Goal: Task Accomplishment & Management: Complete application form

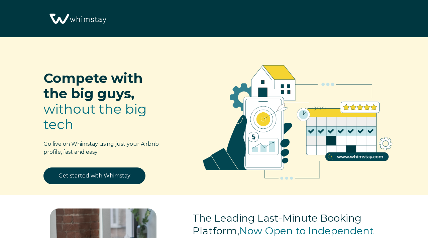
select select "US"
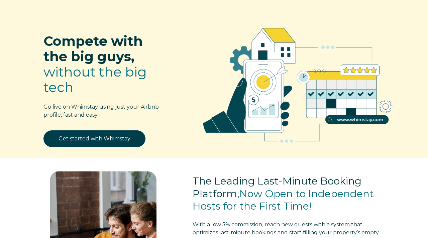
scroll to position [37, 0]
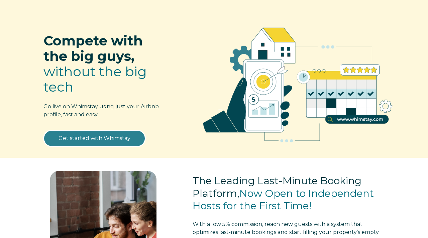
click at [100, 137] on link "Get started with Whimstay" at bounding box center [94, 138] width 102 height 17
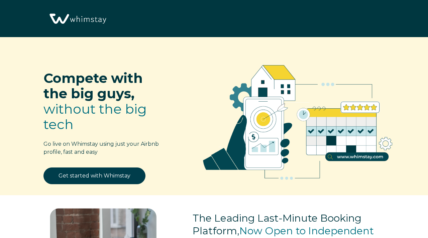
select select "US"
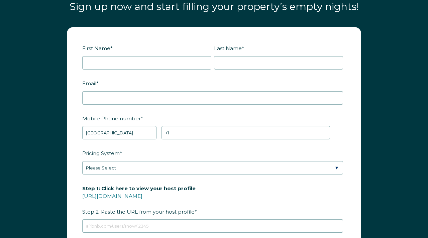
scroll to position [775, 0]
click at [108, 60] on input "First Name *" at bounding box center [146, 62] width 129 height 13
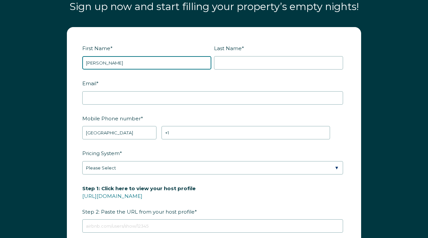
type input "Diana"
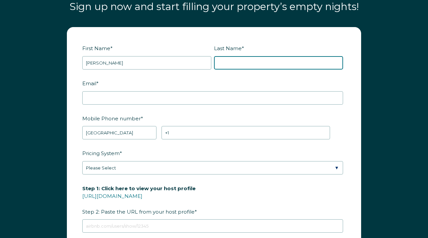
click at [224, 60] on input "Last Name *" at bounding box center [278, 62] width 129 height 13
type input "Flontas"
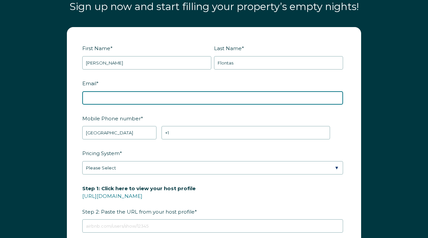
click at [119, 100] on input "Email *" at bounding box center [212, 97] width 261 height 13
type input "dflontas67@gmail.com"
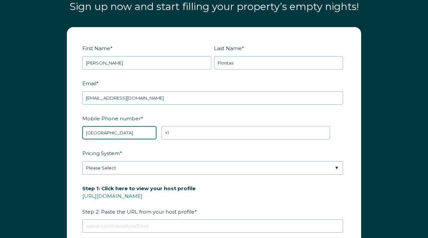
click at [126, 130] on select "* Afghanistan (‫افغانستان‬‎) Albania (Shqipëri) Algeria (‫الجزائر‬‎) American S…" at bounding box center [119, 132] width 74 height 13
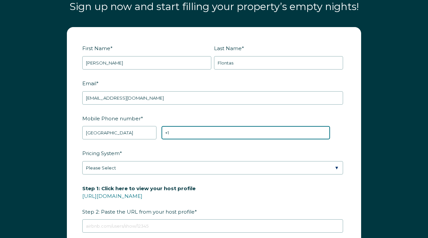
click at [174, 131] on input "+1" at bounding box center [245, 132] width 168 height 13
type input "+1 9142623195"
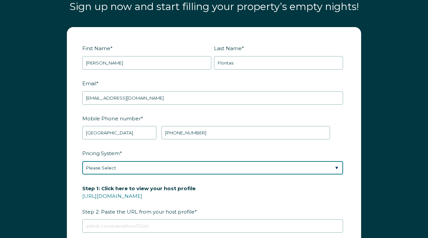
click at [128, 166] on select "Please Select Manual Airbnb Smart Pricing PriceLabs Wheelhouse Beyond Pricing 3…" at bounding box center [212, 167] width 261 height 13
select select "Manual"
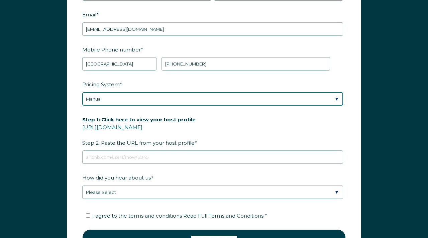
scroll to position [855, 0]
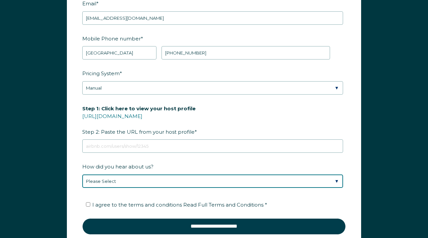
click at [126, 180] on select "Please Select Discovered Whimstay at an event or conference Found Whimstay thro…" at bounding box center [212, 180] width 261 height 13
select select "Other"
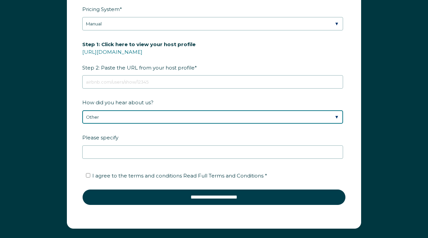
scroll to position [920, 0]
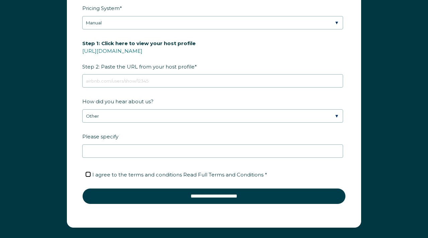
click at [88, 173] on input "I agree to the terms and conditions Read Full Terms and Conditions *" at bounding box center [88, 174] width 4 height 4
checkbox input "true"
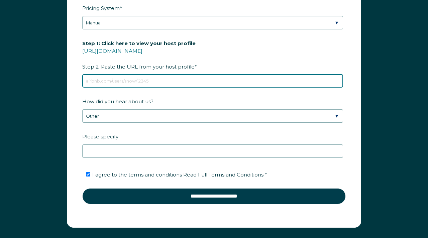
paste input "https://www.airbnb.com/calendar/ical/1245238164535980964.ics?s=e895b578138e8ace…"
type input "https://www.airbnb.com/calendar/ical/1245238164535980964.ics?s=e895b578138e8ace…"
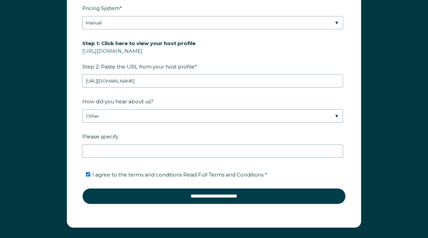
click at [116, 141] on label "Please specify" at bounding box center [213, 137] width 263 height 12
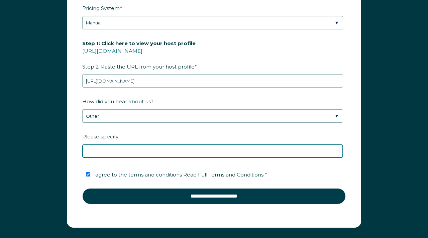
click at [116, 144] on input "Please specify" at bounding box center [212, 150] width 261 height 13
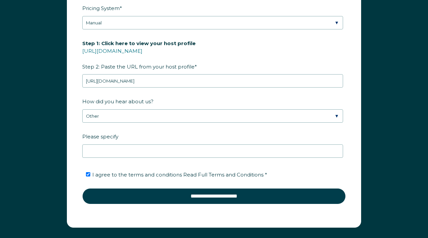
click at [116, 141] on label "Please specify" at bounding box center [213, 137] width 263 height 12
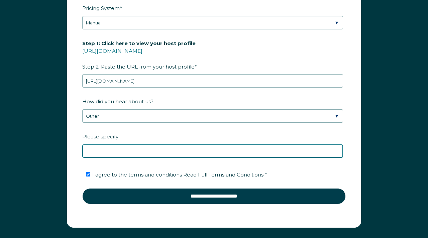
click at [116, 144] on input "Please specify" at bounding box center [212, 150] width 261 height 13
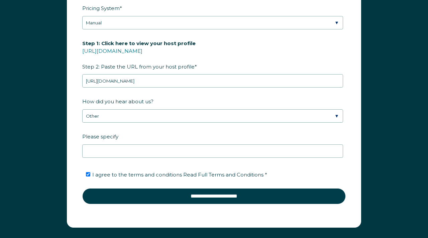
click at [116, 141] on label "Please specify" at bounding box center [213, 137] width 263 height 12
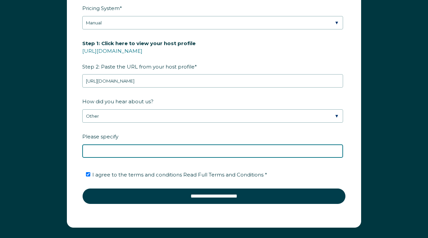
click at [116, 144] on input "Please specify" at bounding box center [212, 150] width 261 height 13
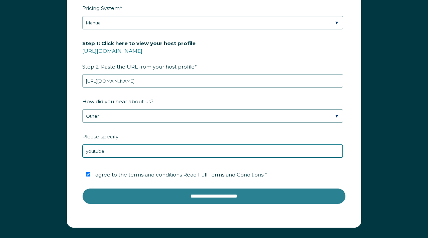
type input "youtube"
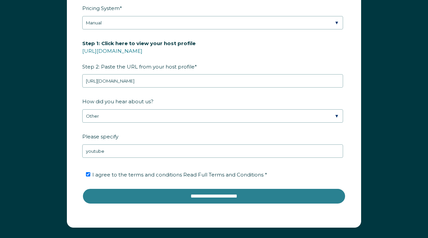
click at [160, 195] on input "**********" at bounding box center [213, 196] width 263 height 16
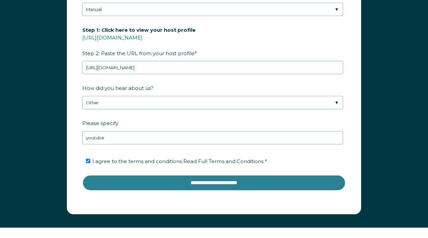
scroll to position [957, 0]
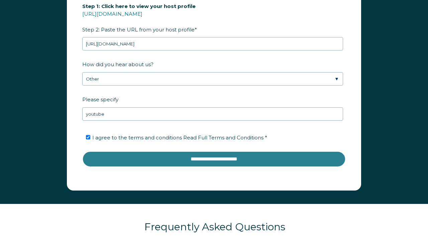
click at [190, 159] on input "**********" at bounding box center [213, 159] width 263 height 16
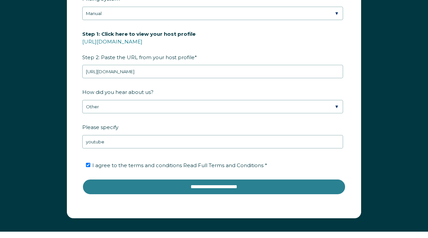
scroll to position [927, 0]
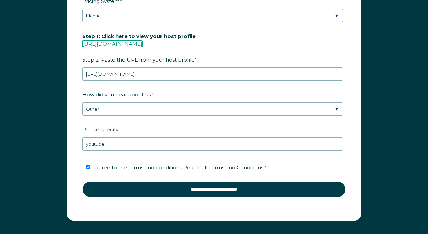
click at [142, 43] on link "[URL][DOMAIN_NAME]" at bounding box center [112, 44] width 60 height 6
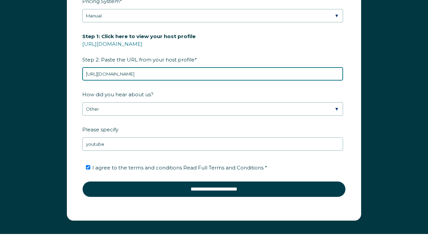
drag, startPoint x: 312, startPoint y: 72, endPoint x: 84, endPoint y: 70, distance: 227.8
click at [84, 70] on input "https://www.airbnb.com/calendar/ical/1245238164535980964.ics?s=e895b578138e8ace…" at bounding box center [212, 73] width 261 height 13
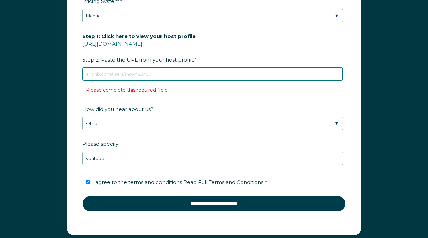
paste input "[URL][DOMAIN_NAME]"
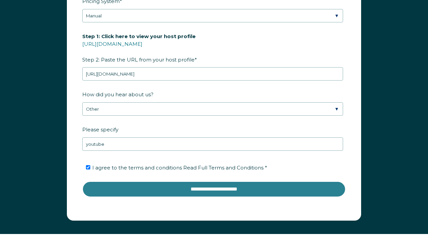
click at [197, 191] on input "**********" at bounding box center [213, 189] width 263 height 16
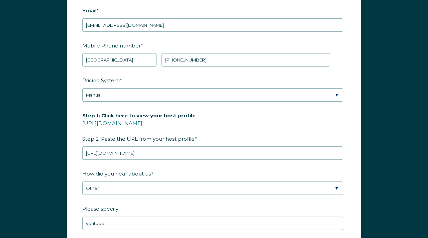
scroll to position [847, 0]
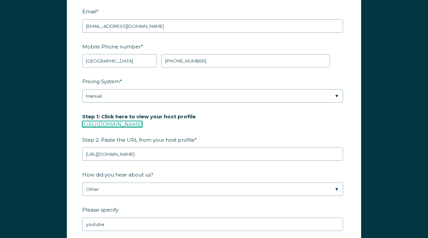
click at [141, 124] on link "[URL][DOMAIN_NAME]" at bounding box center [112, 124] width 60 height 6
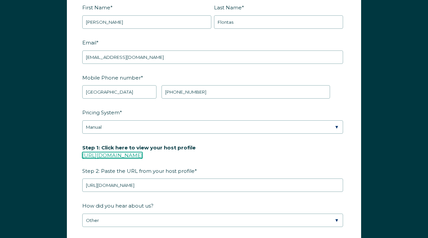
scroll to position [816, 0]
click at [142, 153] on link "[URL][DOMAIN_NAME]" at bounding box center [112, 155] width 60 height 6
click at [185, 169] on span "Step 1: Click here to view your host profile https://www.airbnb.com/users/show/…" at bounding box center [138, 159] width 113 height 34
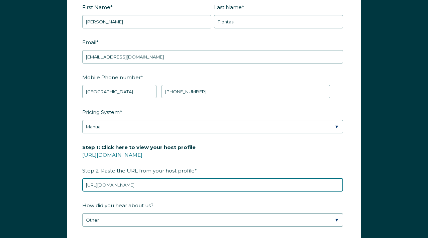
click at [185, 178] on input "[URL][DOMAIN_NAME]" at bounding box center [212, 184] width 261 height 13
type input "h"
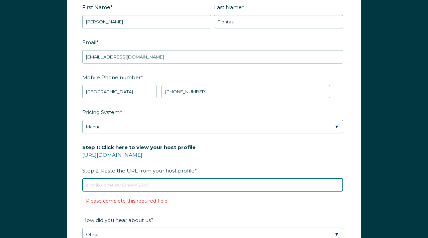
paste input "https://www.airbnb.com/calendar/ical/1245238164535980964.ics?s=e895b578138e8ace…"
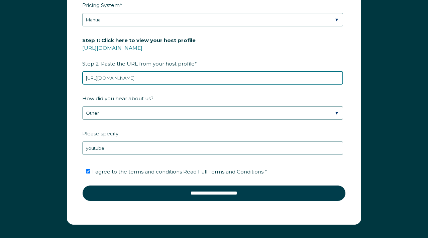
scroll to position [926, 0]
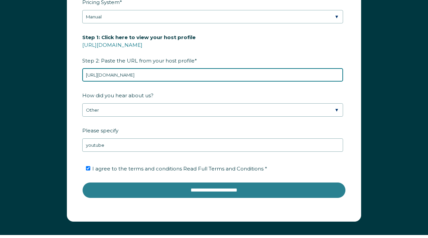
type input "https://www.airbnb.com/calendar/ical/1245238164535980964.ics?s=e895b578138e8ace…"
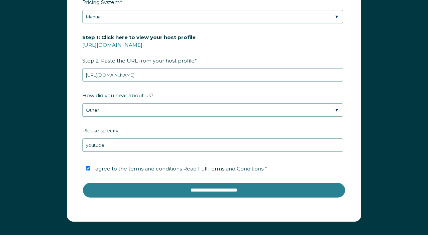
click at [189, 187] on input "**********" at bounding box center [213, 190] width 263 height 16
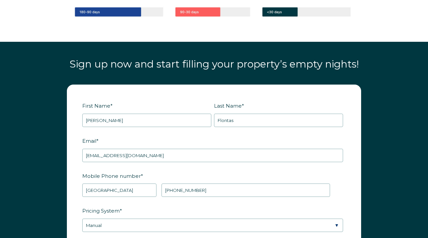
scroll to position [582, 0]
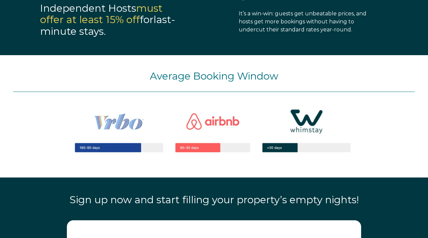
click at [120, 99] on img at bounding box center [213, 130] width 321 height 77
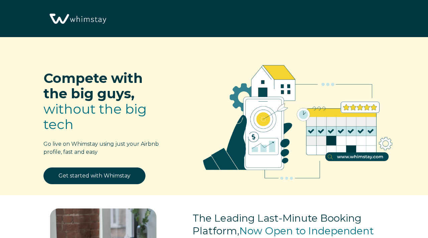
select select "US"
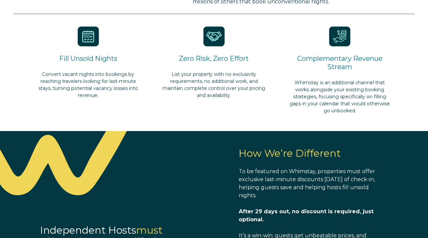
scroll to position [311, 0]
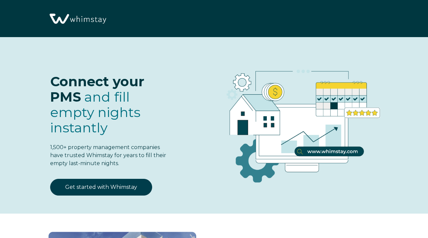
click at [114, 115] on span "fill empty nights instantly" at bounding box center [95, 112] width 90 height 47
click at [96, 111] on span "fill empty nights instantly" at bounding box center [95, 112] width 90 height 47
select select "US"
select select "Standard"
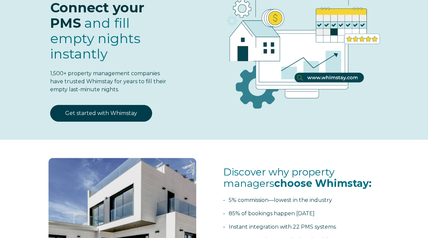
scroll to position [74, 0]
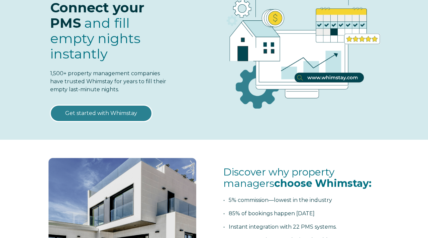
click at [108, 115] on link "Get started with Whimstay" at bounding box center [101, 113] width 102 height 17
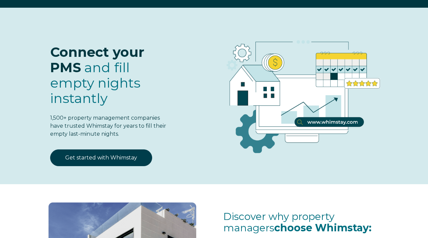
scroll to position [768, 0]
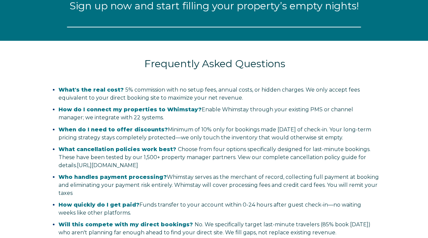
select select "US"
select select "Standard"
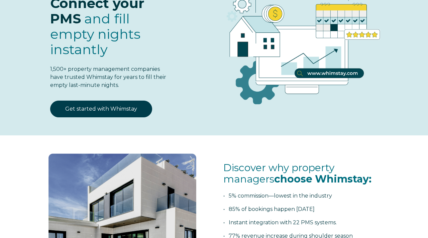
scroll to position [0, 0]
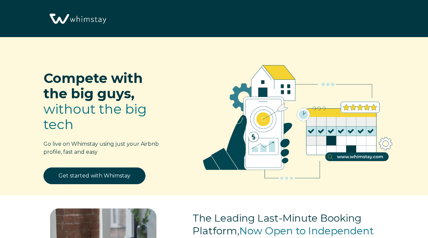
select select "US"
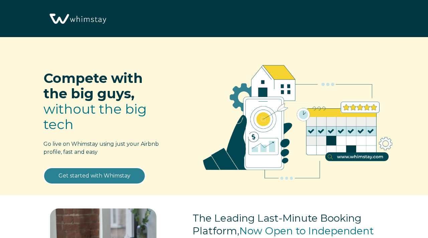
click at [85, 174] on link "Get started with Whimstay" at bounding box center [94, 175] width 102 height 17
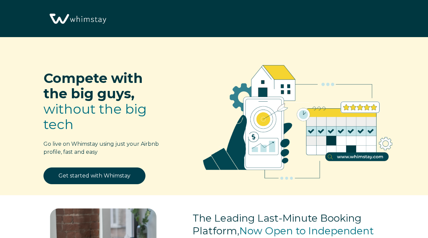
select select "US"
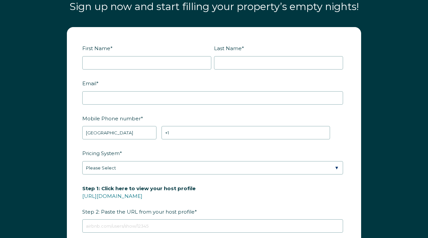
scroll to position [775, 0]
click at [108, 64] on input "First Name *" at bounding box center [146, 62] width 129 height 13
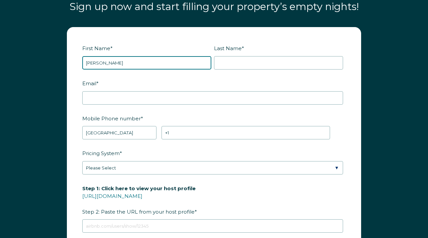
type input "[PERSON_NAME]"
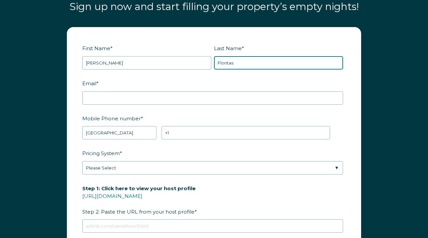
type input "Flontas"
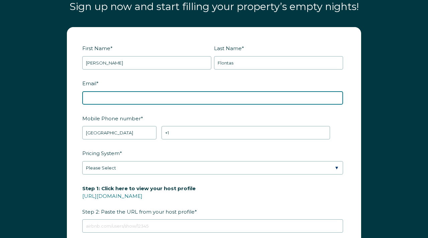
click at [101, 95] on input "Email *" at bounding box center [212, 97] width 261 height 13
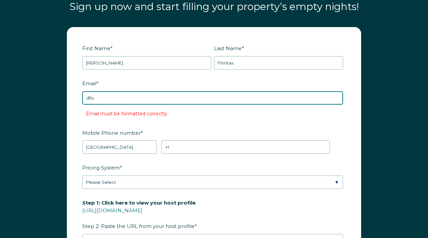
type input "dflontas67@gmail.com"
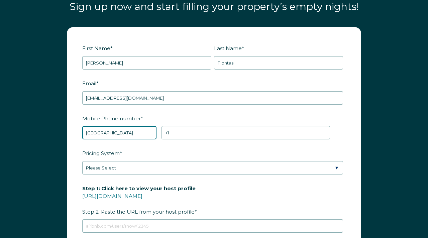
click at [127, 131] on select "* Afghanistan (‫افغانستان‬‎) Albania (Shqipëri) Algeria (‫الجزائر‬‎) American S…" at bounding box center [119, 132] width 74 height 13
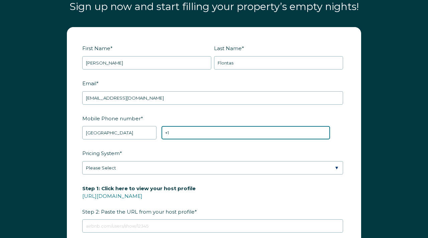
click at [190, 130] on input "+1" at bounding box center [245, 132] width 168 height 13
type input "+1 9142623195"
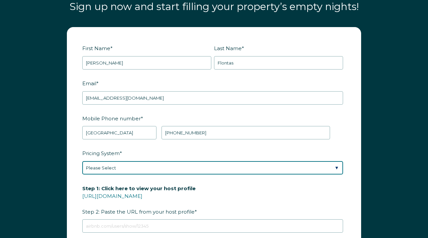
click at [144, 165] on select "Please Select Manual Airbnb Smart Pricing PriceLabs Wheelhouse Beyond Pricing 3…" at bounding box center [212, 167] width 261 height 13
select select "Manual"
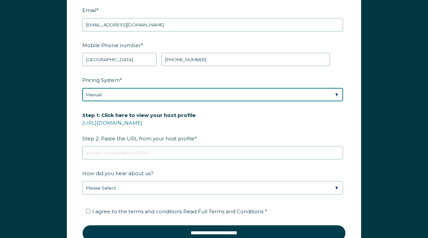
scroll to position [849, 0]
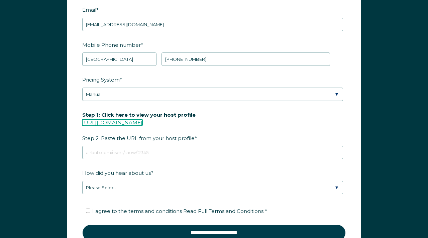
click at [142, 121] on link "[URL][DOMAIN_NAME]" at bounding box center [112, 122] width 60 height 6
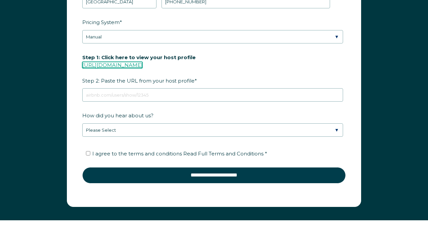
scroll to position [907, 0]
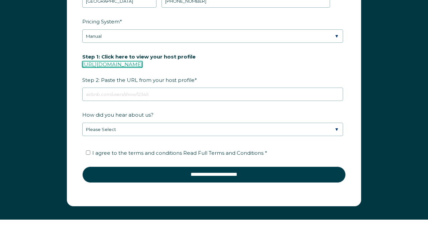
copy link "[URL][DOMAIN_NAME]"
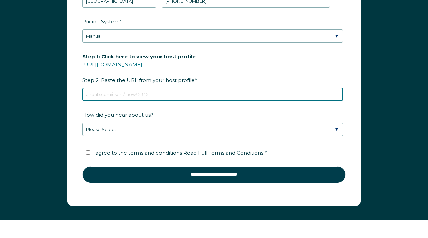
click at [134, 92] on input "Step 1: Click here to view your host profile https://www.airbnb.com/users/show/…" at bounding box center [212, 94] width 261 height 13
paste input "[URL][DOMAIN_NAME]"
type input "[URL][DOMAIN_NAME]"
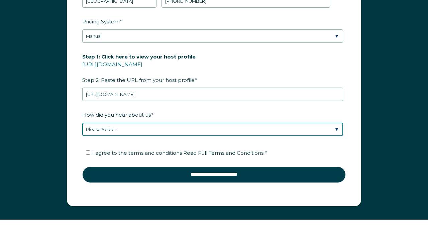
click at [145, 125] on select "Please Select Discovered Whimstay at an event or conference Found Whimstay thro…" at bounding box center [212, 129] width 261 height 13
select select "Other"
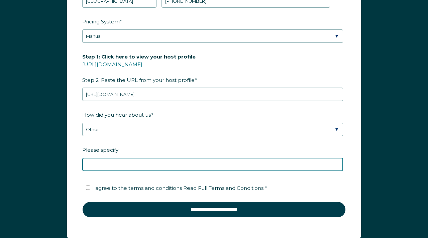
click at [115, 165] on input "Please specify" at bounding box center [212, 164] width 261 height 13
type input "youtube"
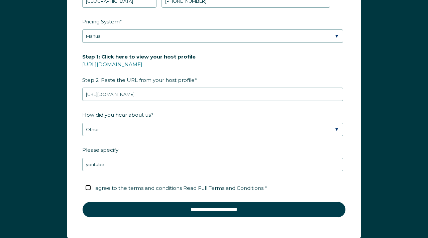
click at [87, 187] on input "I agree to the terms and conditions Read Full Terms and Conditions *" at bounding box center [88, 187] width 4 height 4
checkbox input "true"
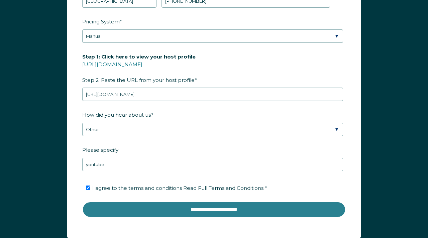
click at [198, 209] on input "**********" at bounding box center [213, 209] width 263 height 16
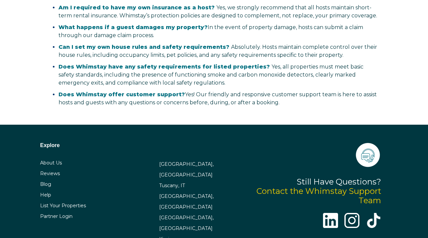
scroll to position [1332, 0]
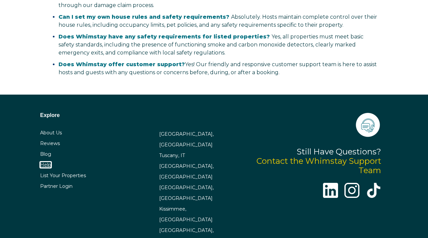
click at [46, 165] on link "Help" at bounding box center [45, 165] width 11 height 6
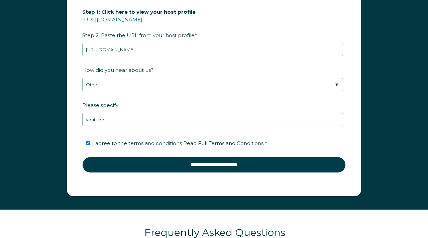
scroll to position [955, 0]
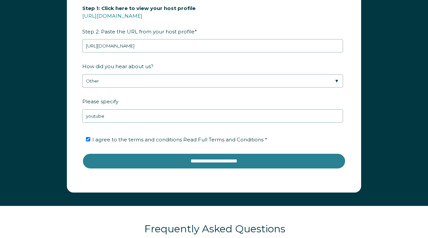
click at [205, 160] on input "**********" at bounding box center [213, 161] width 263 height 16
